Goal: Information Seeking & Learning: Check status

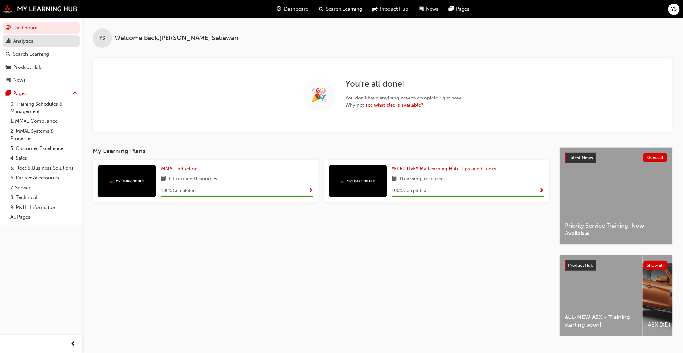
click at [35, 43] on div "Analytics" at bounding box center [41, 41] width 71 height 8
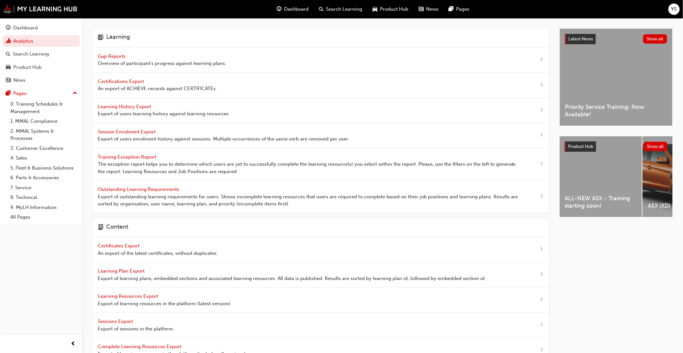
click at [120, 57] on span "Gap Reports" at bounding box center [112, 56] width 29 height 6
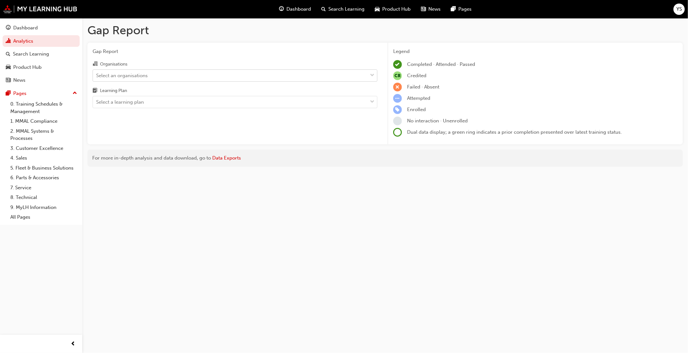
click at [122, 75] on div "Select an organisations" at bounding box center [122, 75] width 52 height 7
click at [97, 75] on input "Organisations Select an organisations" at bounding box center [96, 74] width 1 height 5
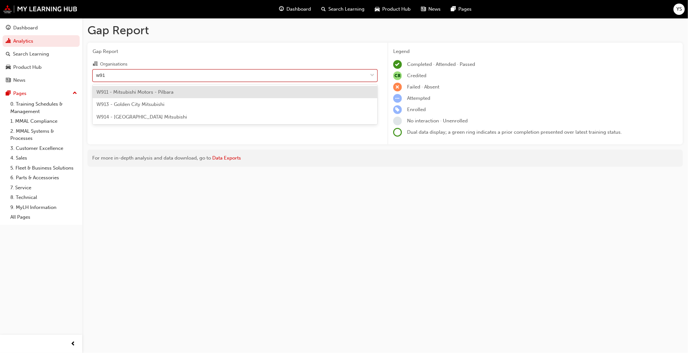
type input "w914"
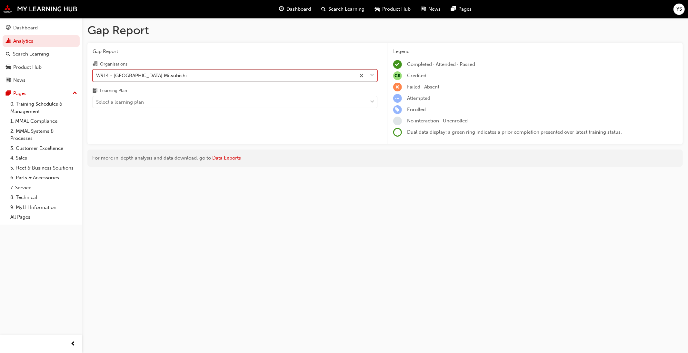
click at [126, 110] on div "Gap Report Organisations option W914 - Port Hedland Mitsubishi, selected. 0 res…" at bounding box center [234, 94] width 295 height 102
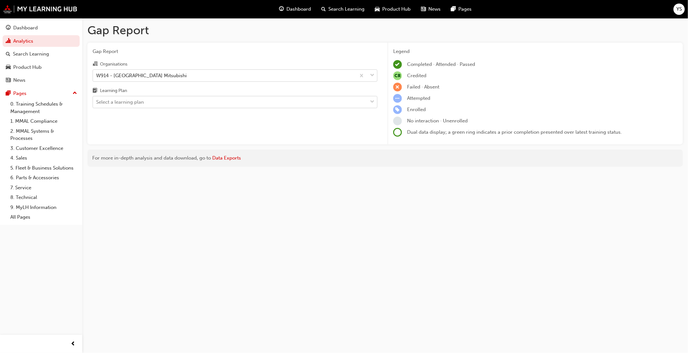
click at [129, 106] on div "Select a learning plan" at bounding box center [120, 101] width 48 height 7
click at [97, 105] on input "Learning Plan Select a learning plan" at bounding box center [96, 101] width 1 height 5
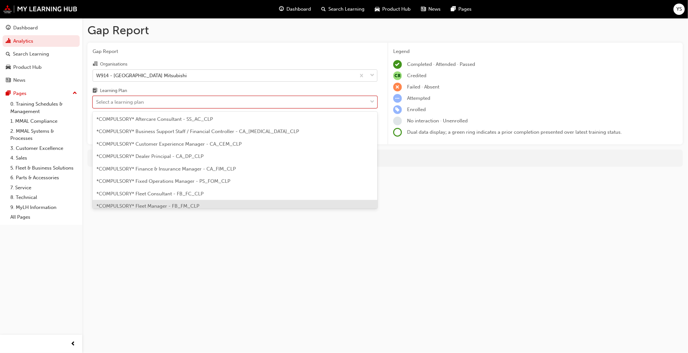
click at [159, 204] on span "*COMPULSORY* Fleet Manager - FB_FM_CLP" at bounding box center [147, 206] width 103 height 6
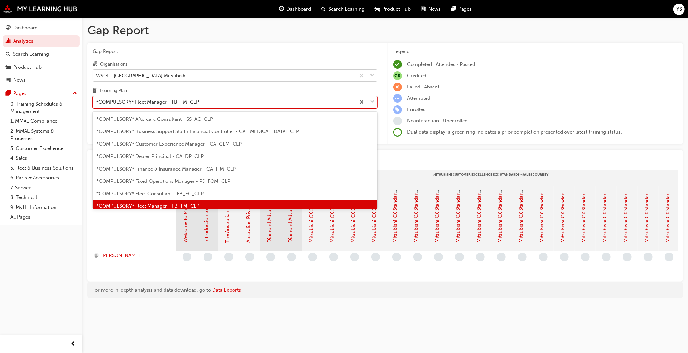
click at [183, 104] on div "*COMPULSORY* Fleet Manager - FB_FM_CLP" at bounding box center [147, 101] width 103 height 7
click at [97, 104] on input "Learning Plan option *COMPULSORY* Fleet Manager - FB_FM_CLP, selected. option *…" at bounding box center [96, 101] width 1 height 5
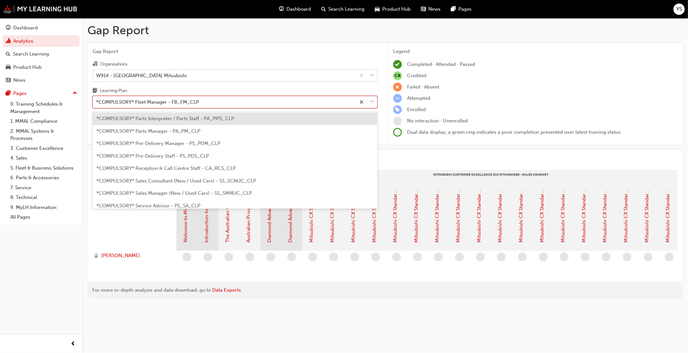
scroll to position [186, 0]
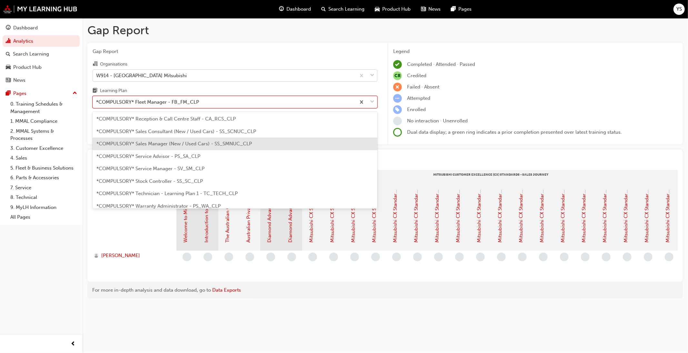
click at [186, 144] on span "*COMPULSORY* Sales Manager (New / Used Cars) - SS_SMNUC_CLP" at bounding box center [174, 144] width 156 height 6
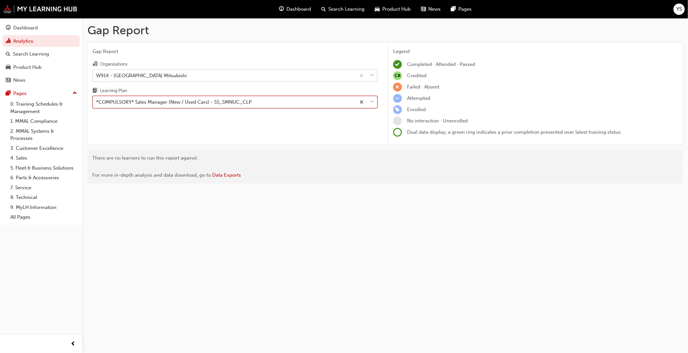
click at [185, 105] on div "*COMPULSORY* Sales Manager (New / Used Cars) - SS_SMNUC_CLP" at bounding box center [174, 101] width 156 height 7
click at [97, 105] on input "Learning Plan option *COMPULSORY* Sales Manager (New / Used Cars) - SS_SMNUC_CL…" at bounding box center [96, 101] width 1 height 5
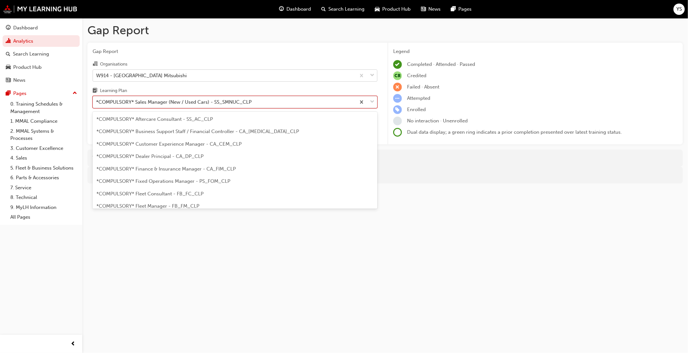
scroll to position [132, 0]
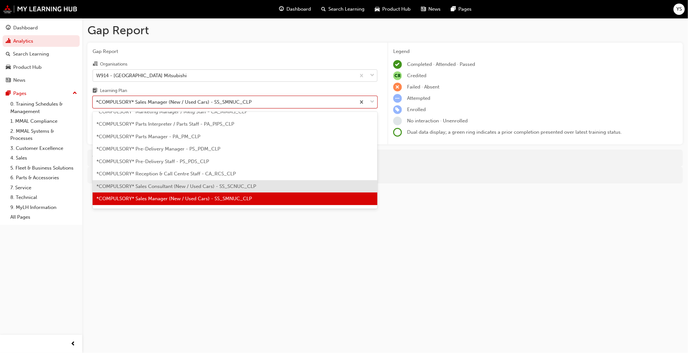
click at [168, 186] on span "*COMPULSORY* Sales Consultant (New / Used Cars) - SS_SCNUC_CLP" at bounding box center [176, 186] width 160 height 6
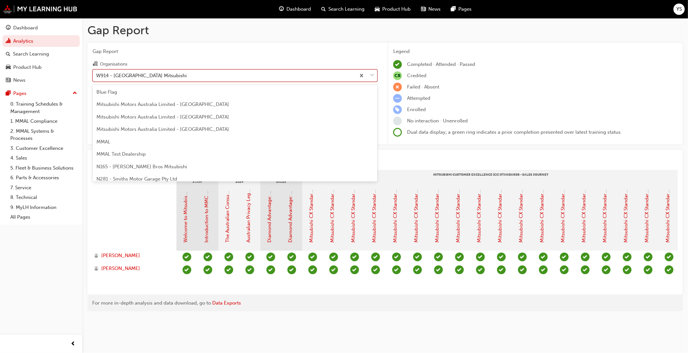
click at [206, 77] on div "W914 - Port Hedland Mitsubishi" at bounding box center [224, 75] width 263 height 11
click at [97, 77] on input "Organisations option W914 - Port Hedland Mitsubishi, selected. option W914 - Po…" at bounding box center [96, 74] width 1 height 5
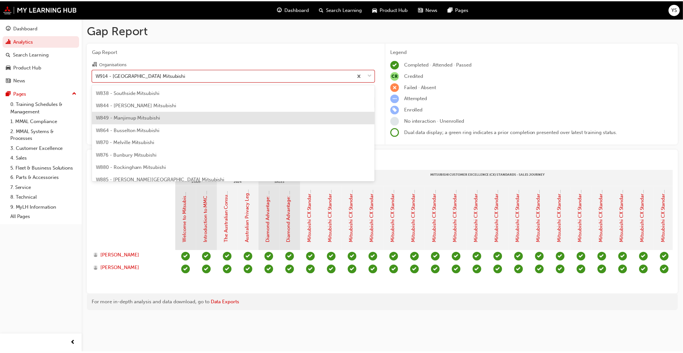
scroll to position [2212, 0]
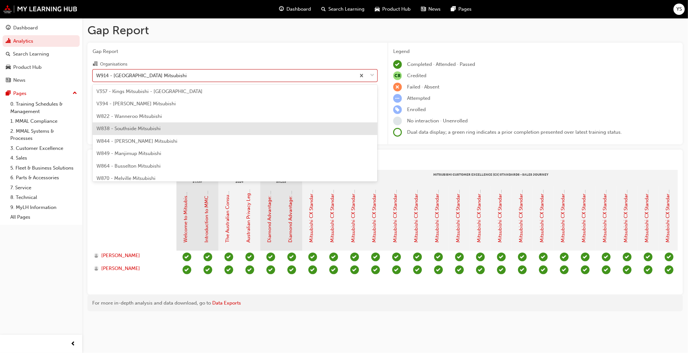
click at [196, 128] on div "W838 - Southside Mitsubishi" at bounding box center [235, 128] width 285 height 13
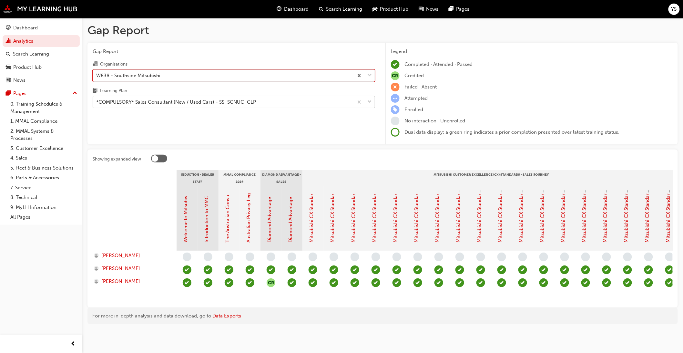
click at [198, 105] on div "*COMPULSORY* Sales Consultant (New / Used Cars) - SS_SCNUC_CLP" at bounding box center [176, 101] width 160 height 7
click at [97, 105] on input "Learning Plan *COMPULSORY* Sales Consultant (New / Used Cars) - SS_SCNUC_CLP" at bounding box center [96, 101] width 1 height 5
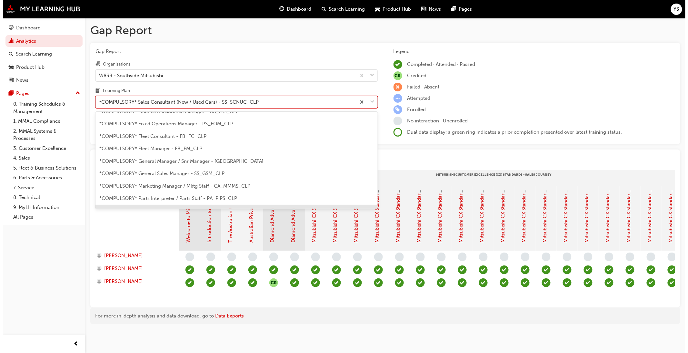
scroll to position [48, 0]
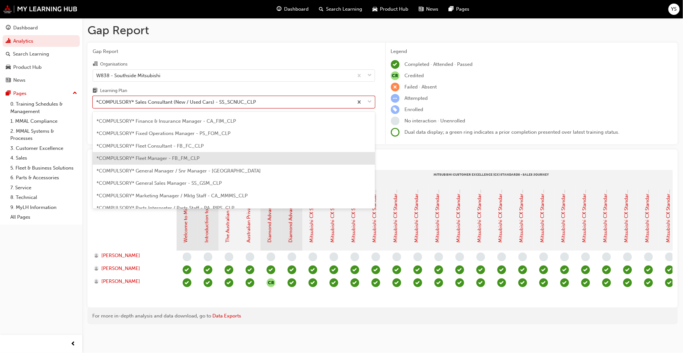
click at [191, 156] on span "*COMPULSORY* Fleet Manager - FB_FM_CLP" at bounding box center [147, 158] width 103 height 6
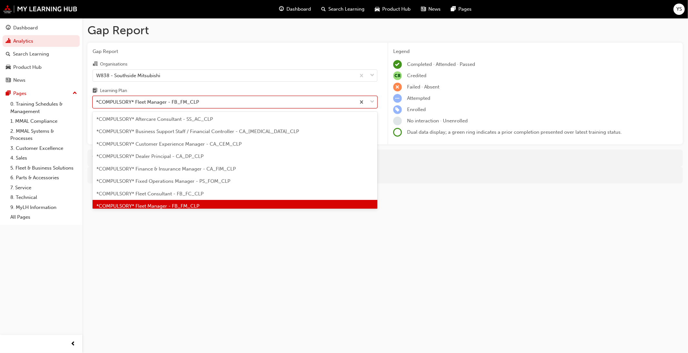
click at [186, 105] on div "*COMPULSORY* Fleet Manager - FB_FM_CLP" at bounding box center [147, 101] width 103 height 7
click at [97, 105] on input "Learning Plan option *COMPULSORY* Fleet Manager - FB_FM_CLP, selected. option *…" at bounding box center [96, 101] width 1 height 5
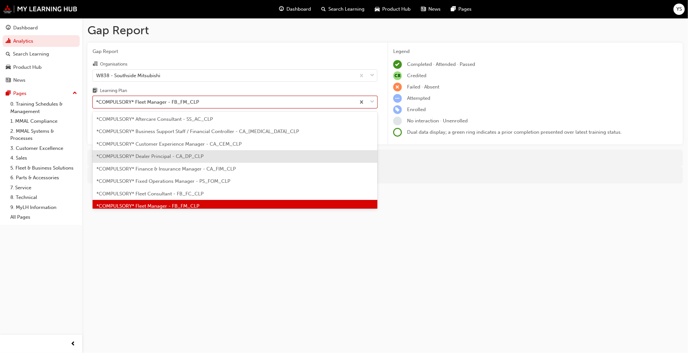
click at [183, 153] on span "*COMPULSORY* Dealer Principal - CA_DP_CLP" at bounding box center [149, 156] width 107 height 6
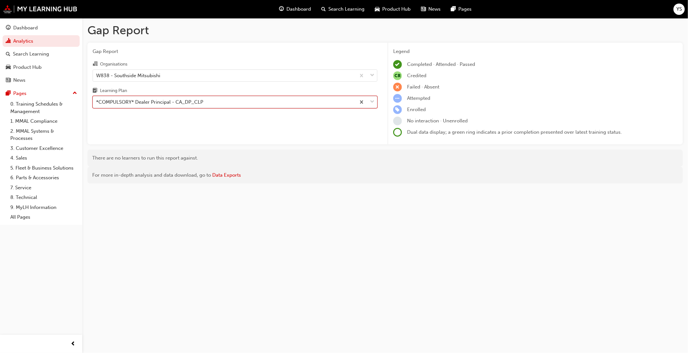
click at [177, 106] on div "*COMPULSORY* Dealer Principal - CA_DP_CLP" at bounding box center [149, 101] width 107 height 7
click at [97, 105] on input "Learning Plan option *COMPULSORY* Dealer Principal - CA_DP_CLP, selected. 0 res…" at bounding box center [96, 101] width 1 height 5
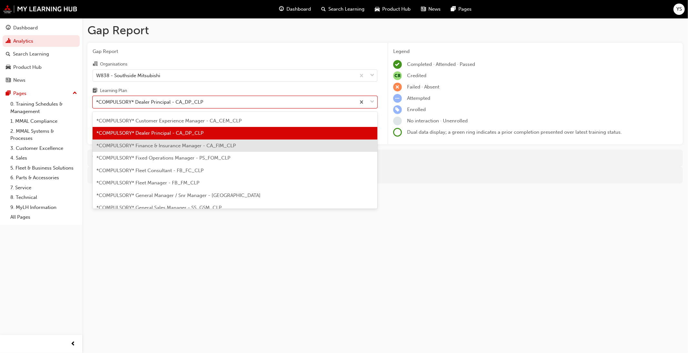
scroll to position [36, 0]
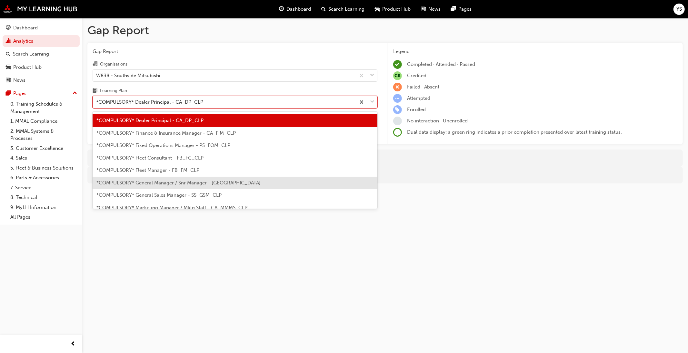
click at [172, 180] on span "*COMPULSORY* General Manager / Snr Manager - CA_GM_CLP" at bounding box center [178, 183] width 164 height 6
